Goal: Information Seeking & Learning: Find contact information

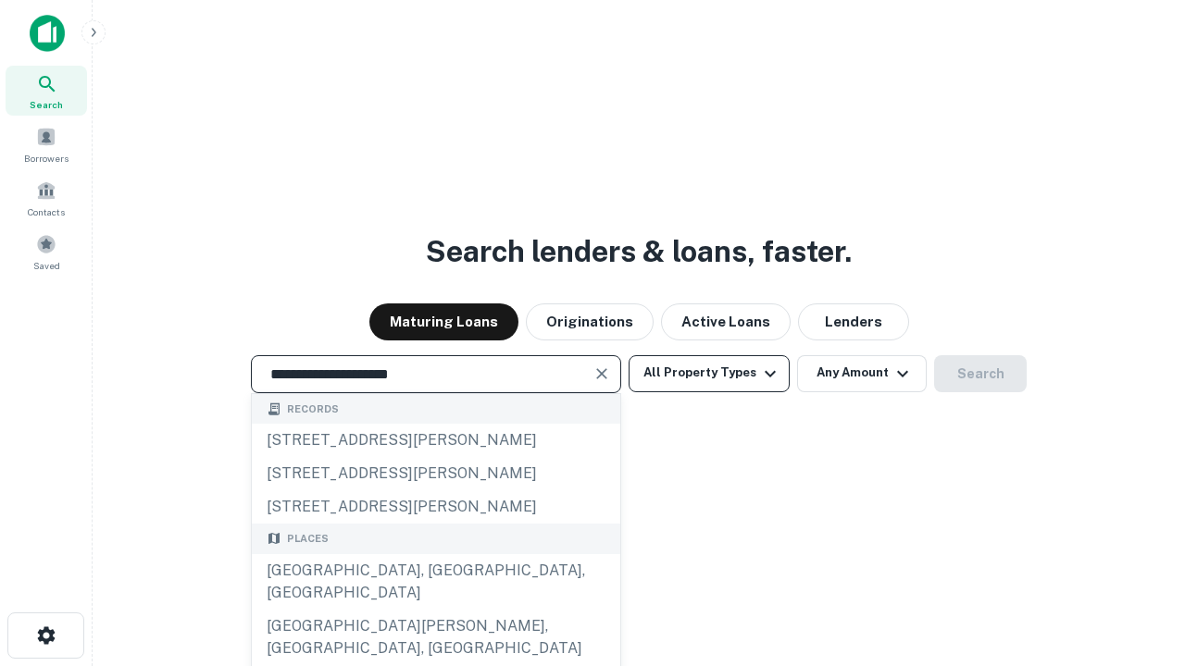
click at [435, 610] on div "Santa Monica, CA, USA" at bounding box center [436, 582] width 368 height 56
click at [709, 373] on button "All Property Types" at bounding box center [709, 373] width 161 height 37
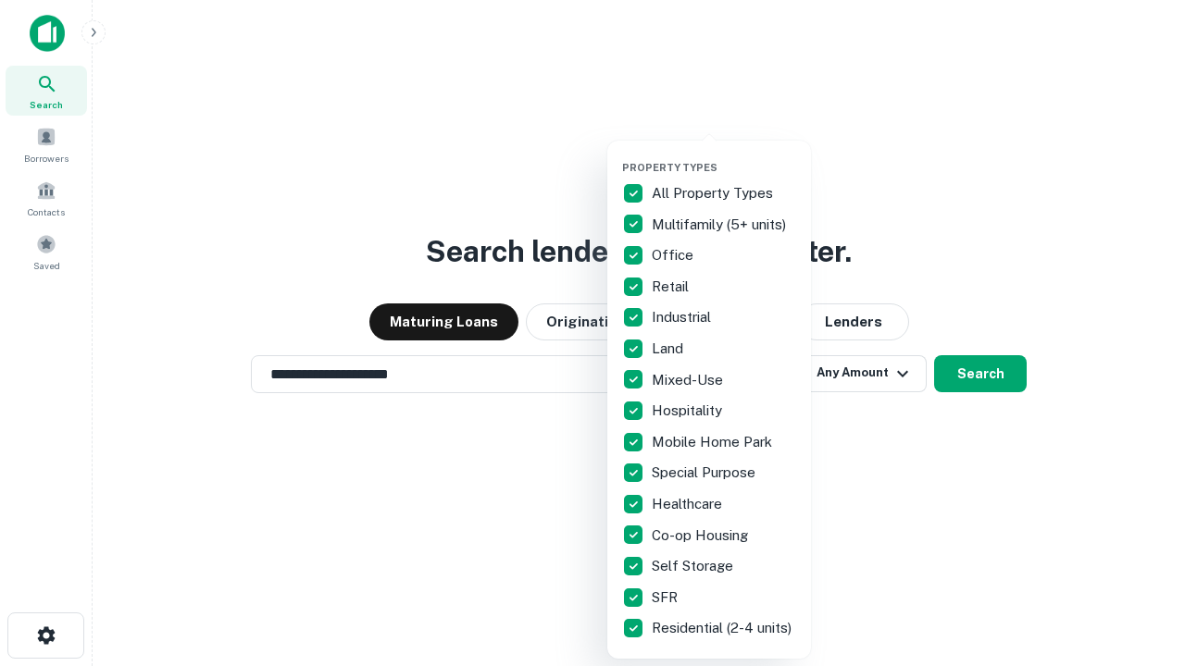
type input "**********"
click at [724, 156] on button "button" at bounding box center [724, 156] width 204 height 1
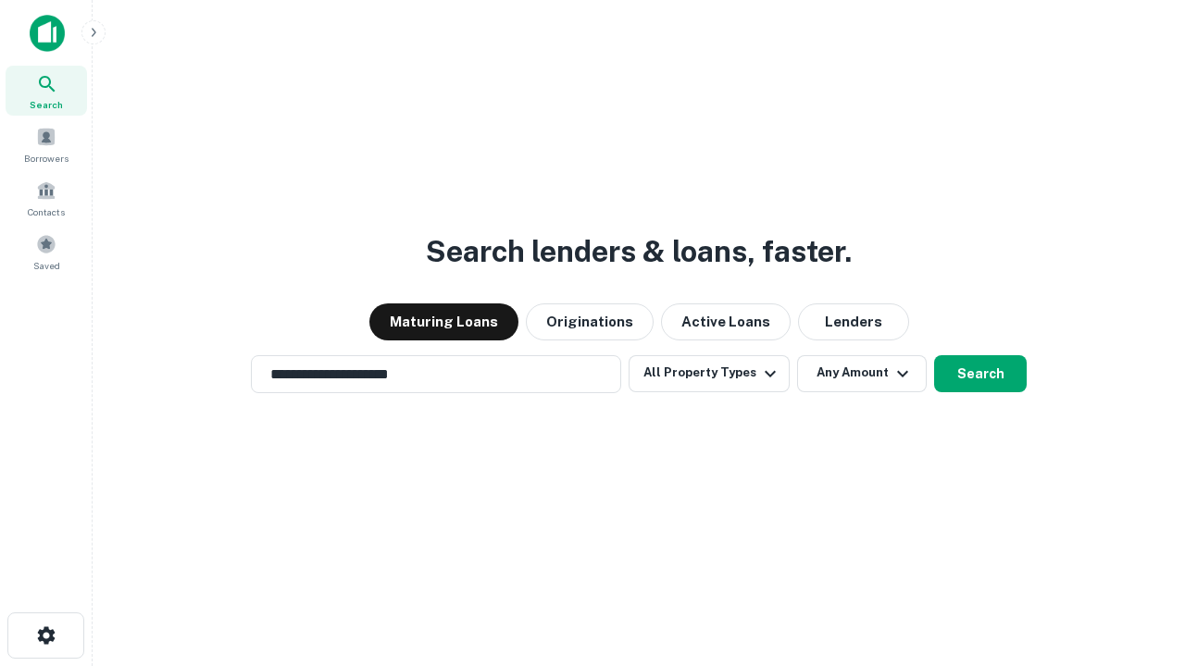
scroll to position [11, 223]
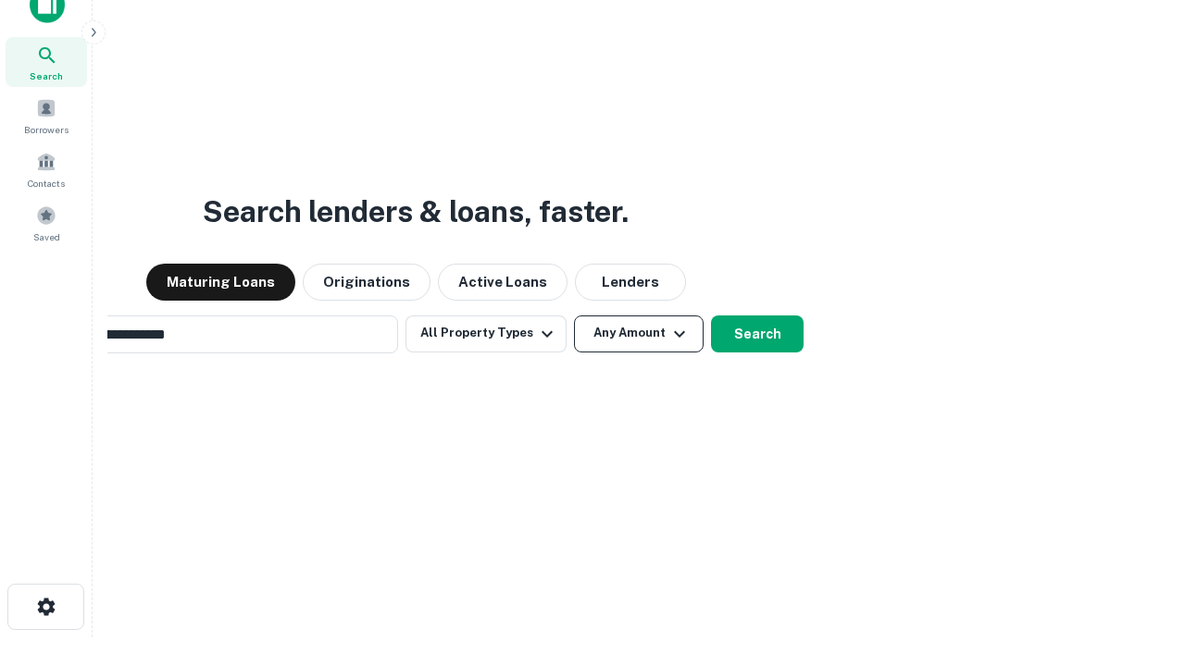
click at [574, 316] on button "Any Amount" at bounding box center [639, 334] width 130 height 37
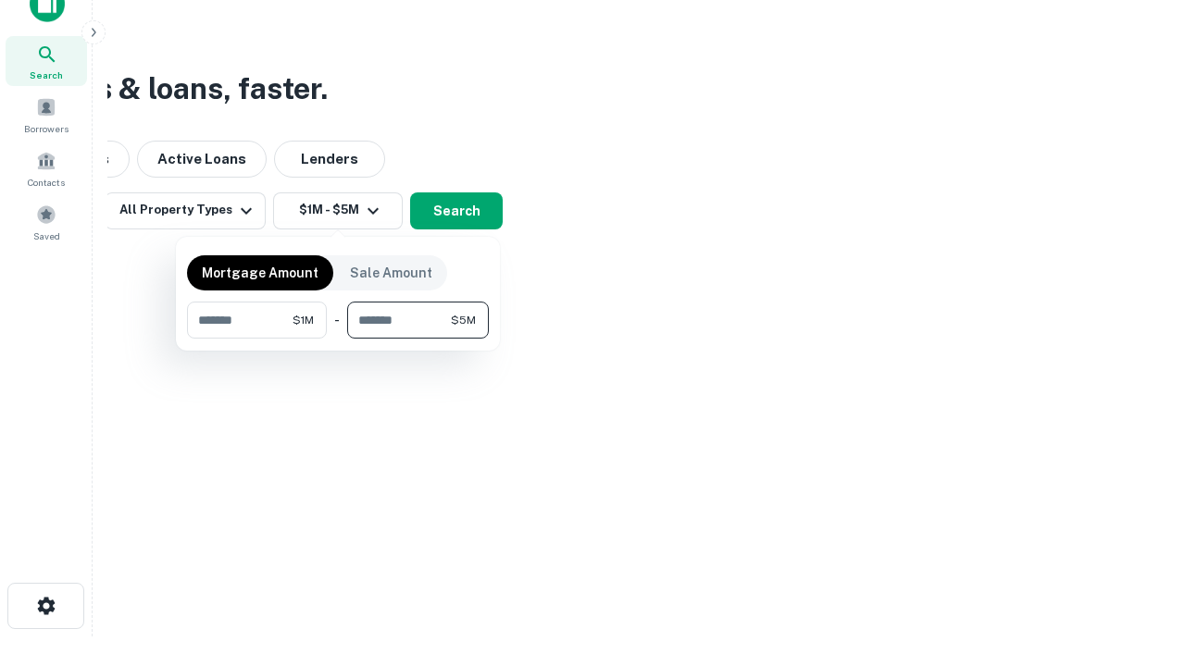
type input "*******"
click at [338, 339] on button "button" at bounding box center [338, 339] width 302 height 1
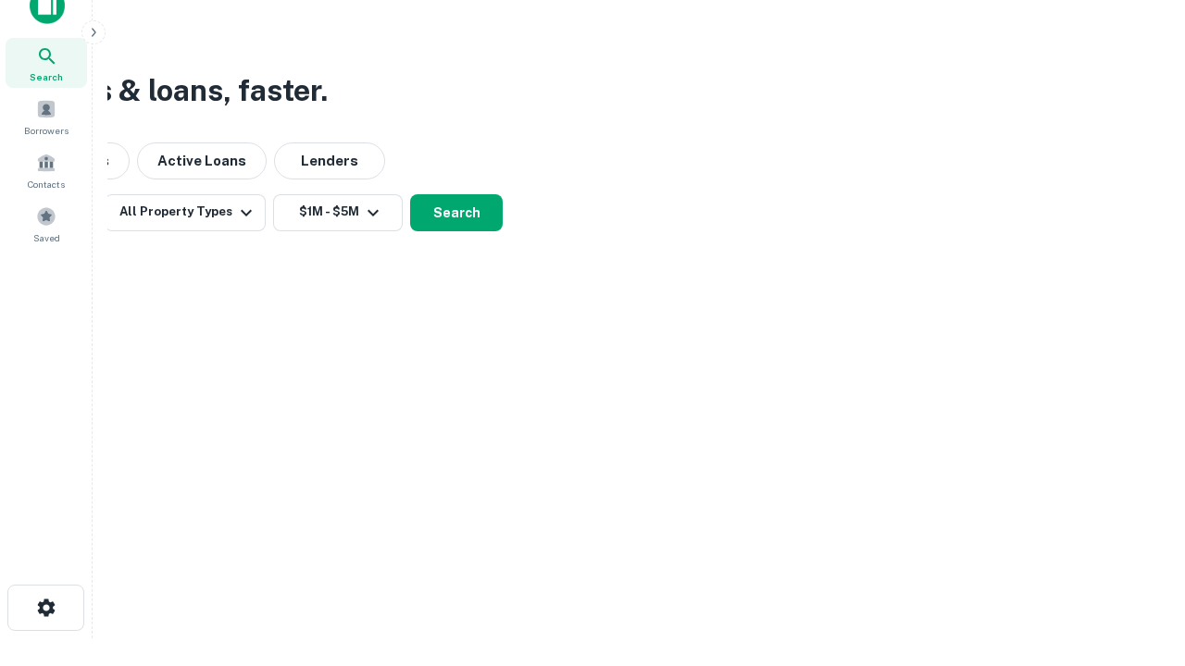
scroll to position [11, 342]
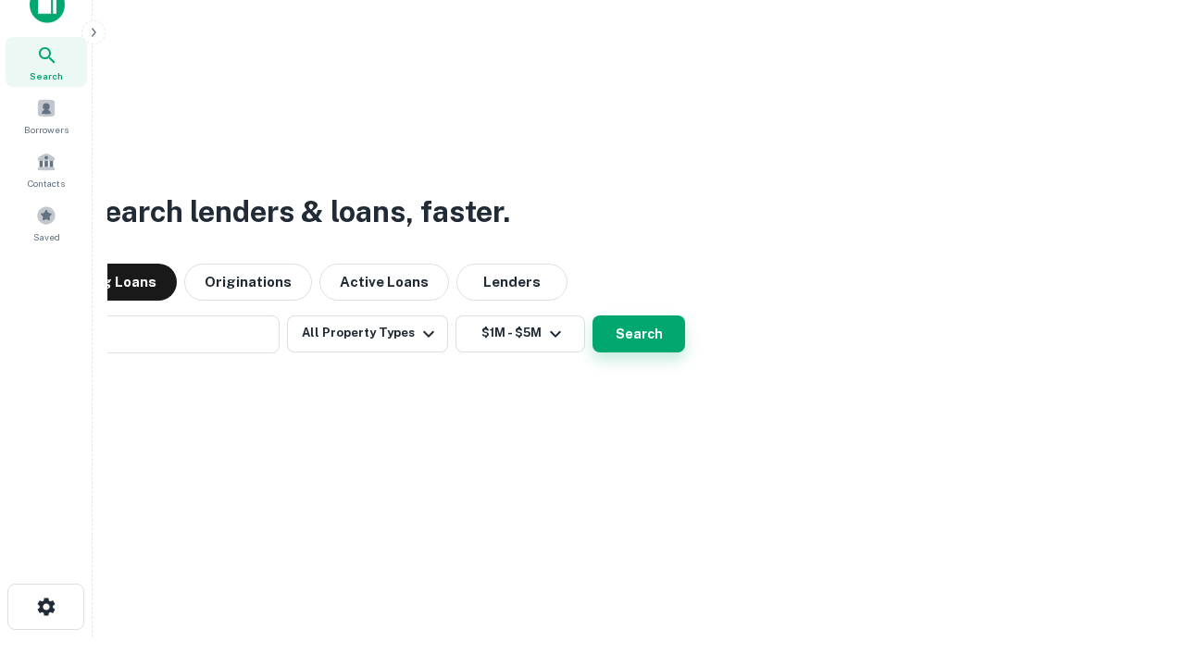
click at [592, 316] on button "Search" at bounding box center [638, 334] width 93 height 37
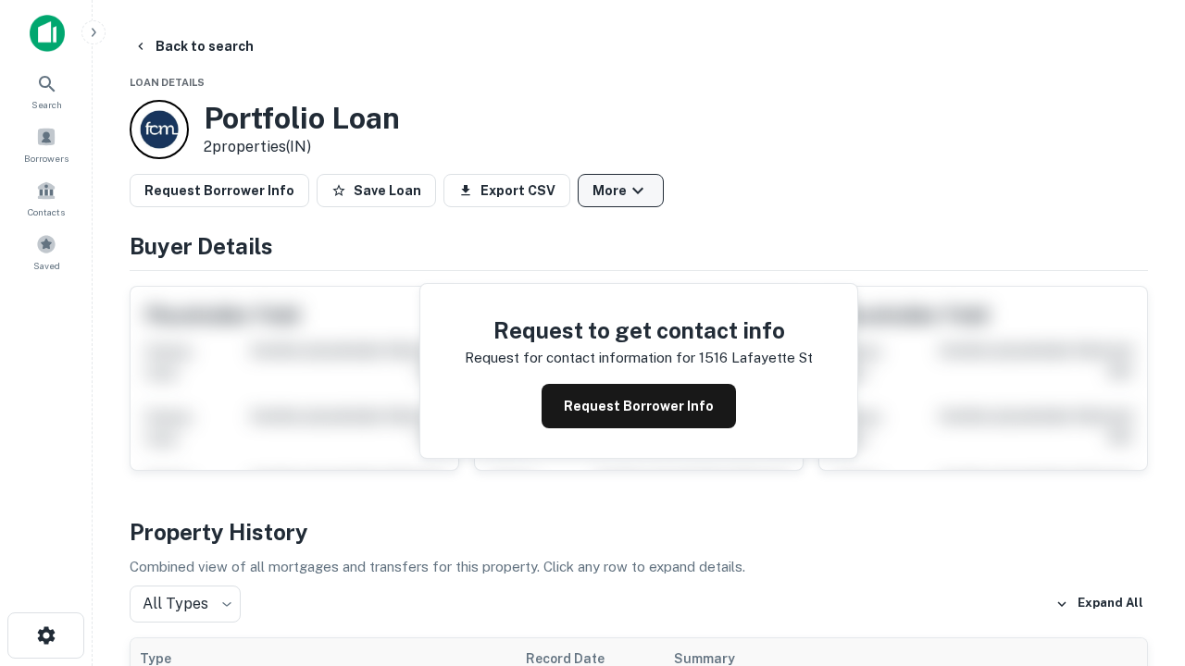
click at [620, 191] on button "More" at bounding box center [621, 190] width 86 height 33
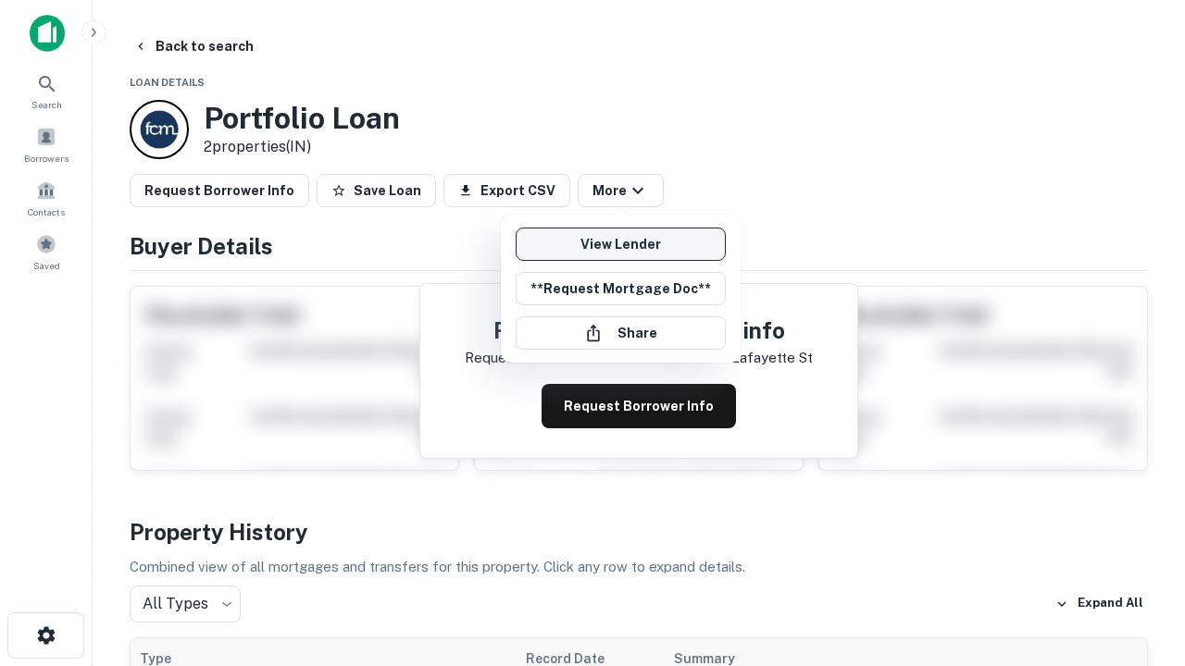
click at [620, 244] on link "View Lender" at bounding box center [621, 244] width 210 height 33
